Goal: Information Seeking & Learning: Learn about a topic

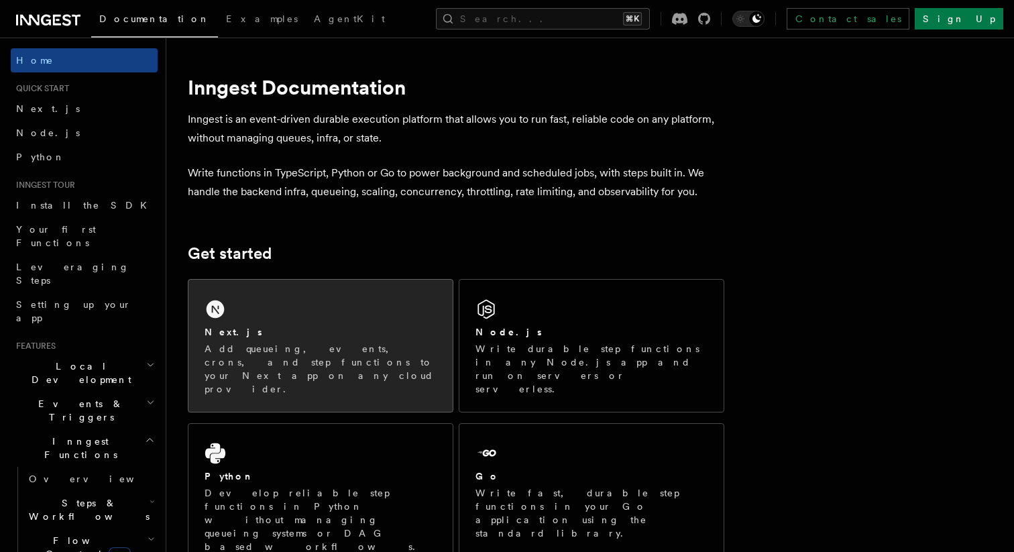
click at [330, 333] on div "Next.js" at bounding box center [321, 332] width 232 height 14
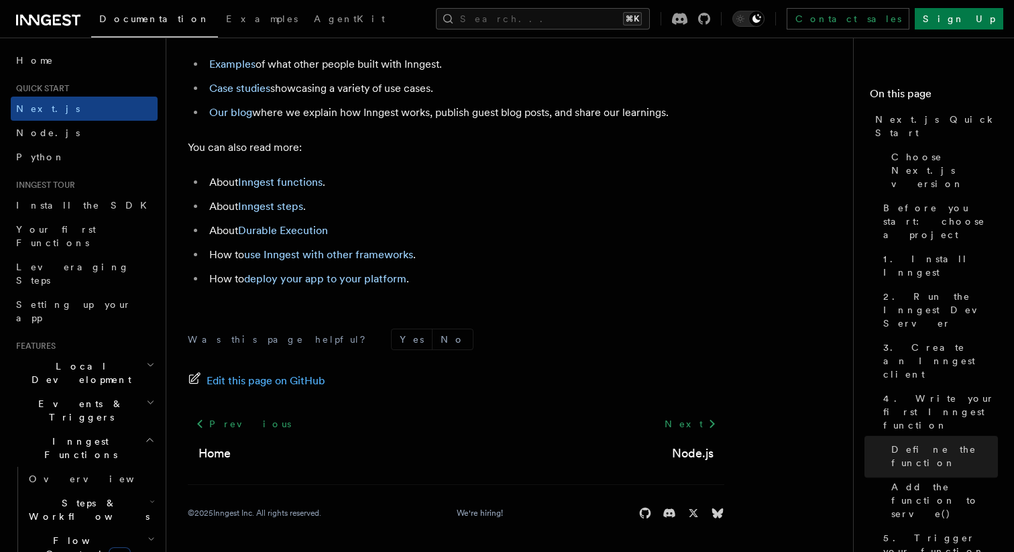
scroll to position [8489, 0]
click at [238, 86] on link "Case studies" at bounding box center [239, 88] width 61 height 13
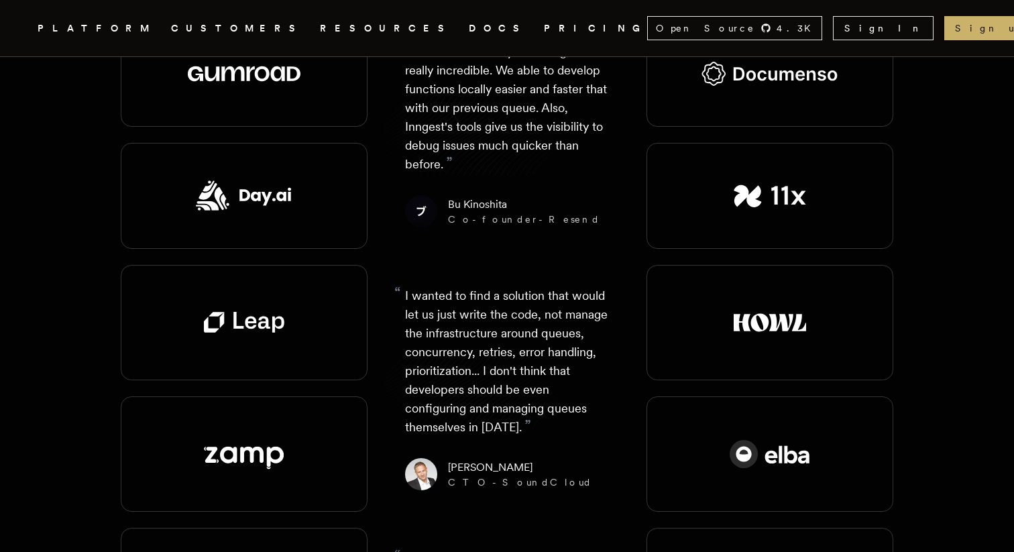
scroll to position [1571, 0]
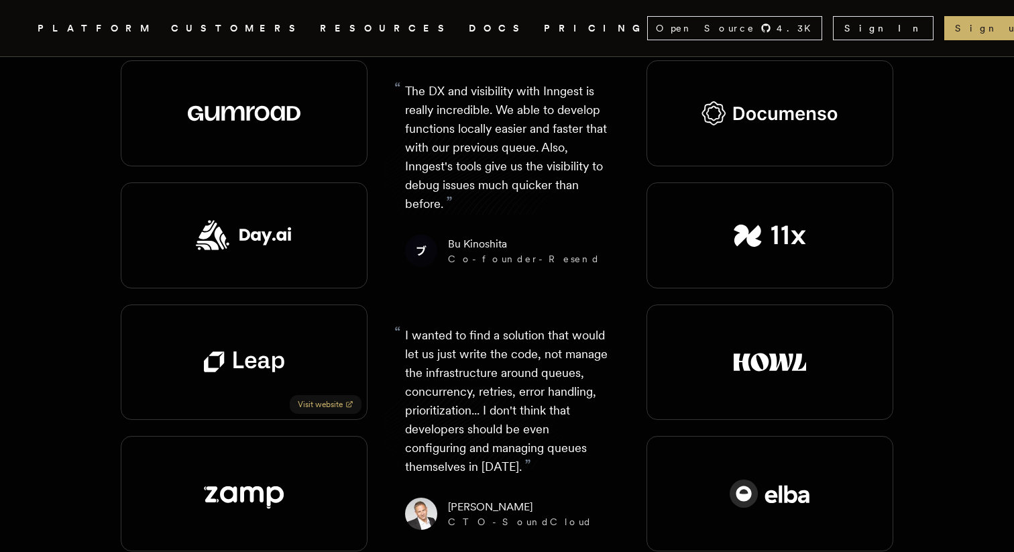
click at [261, 351] on img at bounding box center [244, 361] width 80 height 21
click at [310, 395] on link "Visit website" at bounding box center [326, 404] width 72 height 19
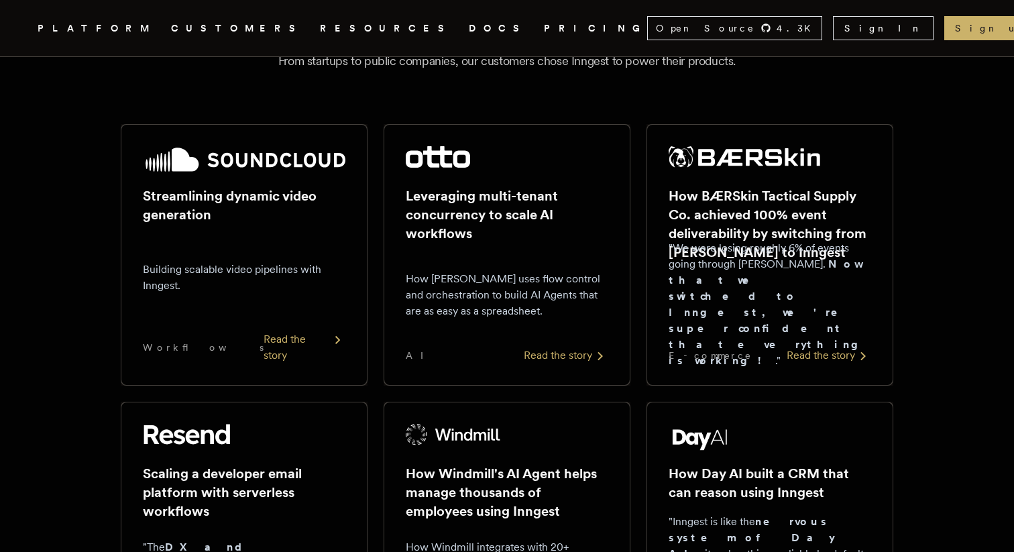
scroll to position [0, 0]
